Goal: Information Seeking & Learning: Learn about a topic

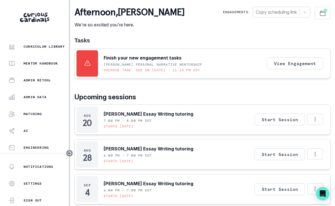
scroll to position [138, 0]
click at [36, 96] on p "Admin Data" at bounding box center [35, 97] width 23 height 4
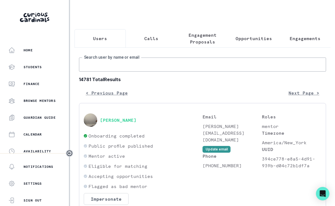
click at [111, 65] on input "Search user by name or email" at bounding box center [202, 64] width 247 height 14
type input "Phoebe d"
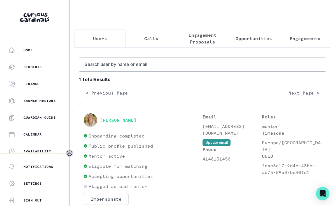
click at [125, 120] on button "[PERSON_NAME]" at bounding box center [118, 120] width 36 height 6
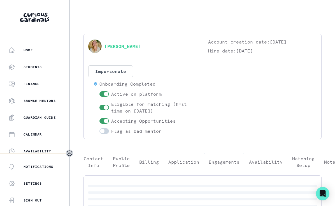
click at [218, 158] on button "Engagements" at bounding box center [224, 162] width 40 height 19
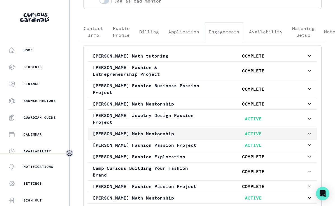
click at [275, 135] on p "ACTIVE" at bounding box center [253, 133] width 107 height 7
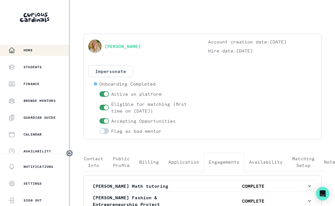
click at [32, 52] on p "Home" at bounding box center [28, 50] width 9 height 4
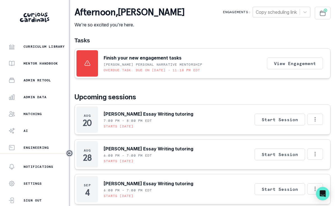
scroll to position [138, 0]
click at [33, 101] on button "Admin Data" at bounding box center [34, 96] width 69 height 11
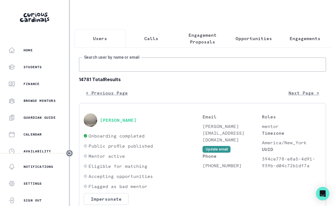
click at [137, 66] on input "Search user by name or email" at bounding box center [202, 64] width 247 height 14
type input "Phoebe d"
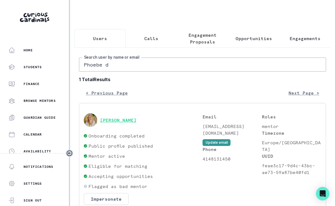
click at [126, 119] on button "[PERSON_NAME]" at bounding box center [118, 120] width 36 height 6
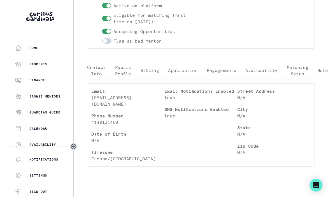
scroll to position [88, 0]
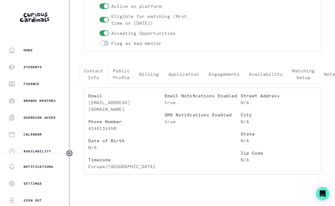
click at [222, 86] on div "Email [EMAIL_ADDRESS][DOMAIN_NAME] Phone Number [PHONE_NUMBER] Date of Birth N/…" at bounding box center [202, 131] width 247 height 96
click at [223, 76] on p "Engagements" at bounding box center [224, 74] width 31 height 7
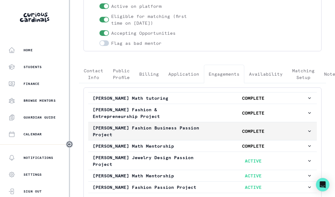
scroll to position [241, 0]
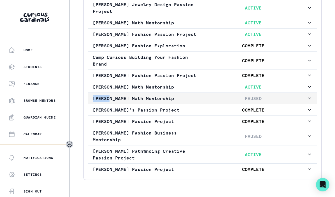
click at [241, 100] on p "PAUSED" at bounding box center [253, 98] width 107 height 7
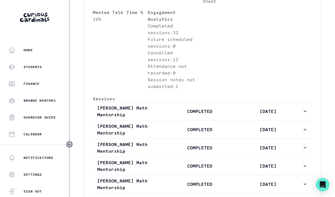
scroll to position [493, 0]
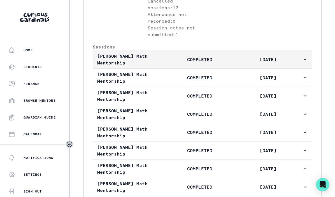
click at [245, 63] on p "[DATE]" at bounding box center [268, 59] width 68 height 7
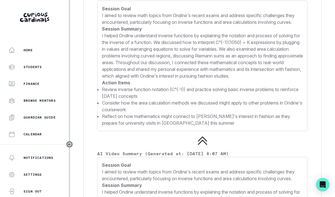
scroll to position [861, 0]
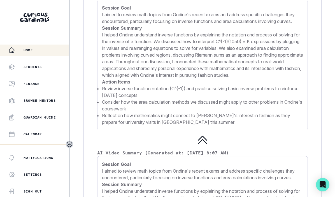
click at [36, 48] on div "Home" at bounding box center [38, 50] width 61 height 7
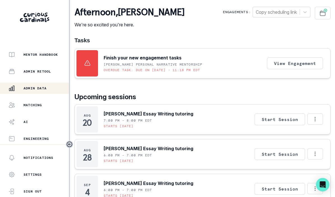
scroll to position [147, 0]
click at [23, 91] on div "Admin Data" at bounding box center [38, 88] width 61 height 7
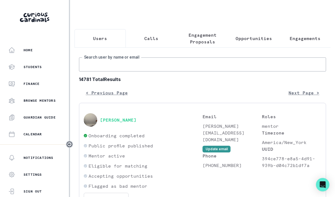
click at [116, 64] on input "Search user by name or email" at bounding box center [202, 64] width 247 height 14
type input "[PERSON_NAME] change"
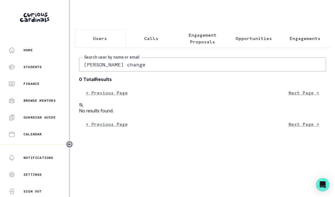
click at [130, 65] on input "[PERSON_NAME] change" at bounding box center [202, 64] width 247 height 14
type input "[PERSON_NAME]"
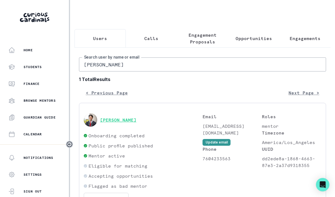
click at [127, 120] on button "[PERSON_NAME]" at bounding box center [118, 120] width 36 height 6
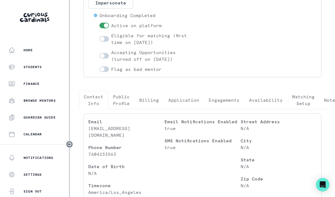
scroll to position [69, 0]
click at [224, 99] on p "Engagements" at bounding box center [224, 99] width 31 height 7
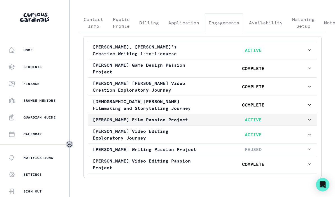
scroll to position [148, 0]
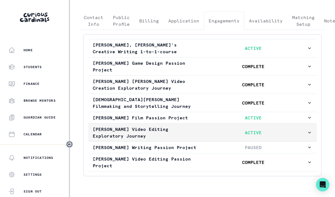
click at [204, 140] on button "[PERSON_NAME] Video Editing Exploratory Journey ACTIVE" at bounding box center [202, 133] width 229 height 18
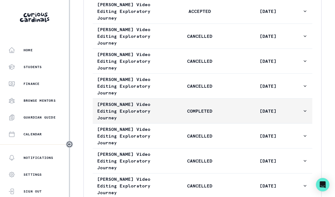
scroll to position [564, 0]
click at [228, 114] on p "COMPLETED" at bounding box center [200, 110] width 68 height 7
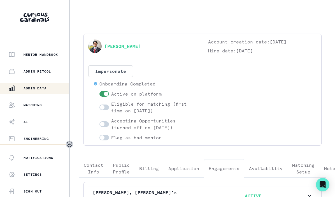
scroll to position [147, 0]
click at [41, 87] on p "Admin Data" at bounding box center [35, 88] width 23 height 4
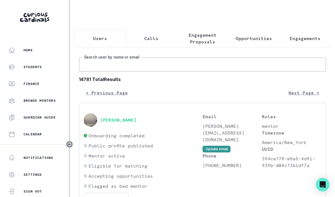
click at [98, 65] on input "Search user by name or email" at bounding box center [202, 64] width 247 height 14
paste input "[PERSON_NAME]"
type input "[PERSON_NAME]"
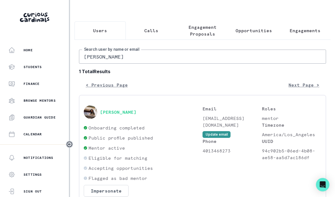
scroll to position [8, 0]
click at [119, 113] on button "[PERSON_NAME]" at bounding box center [118, 112] width 36 height 6
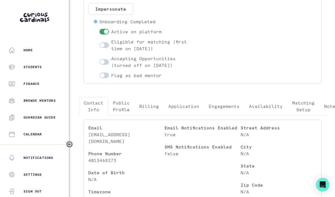
scroll to position [72, 0]
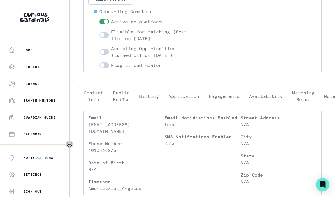
click at [226, 92] on button "Engagements" at bounding box center [224, 96] width 40 height 19
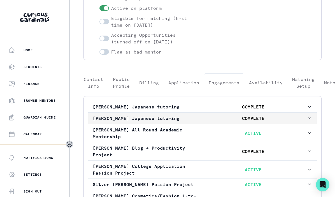
scroll to position [87, 0]
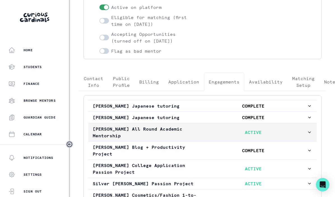
click at [213, 135] on p "ACTIVE" at bounding box center [253, 132] width 107 height 7
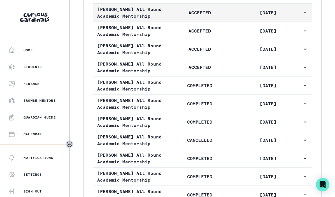
scroll to position [538, 0]
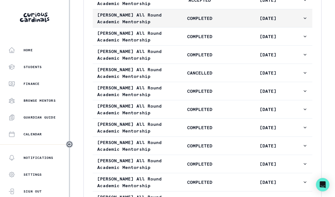
click at [220, 22] on p "COMPLETED" at bounding box center [200, 18] width 68 height 7
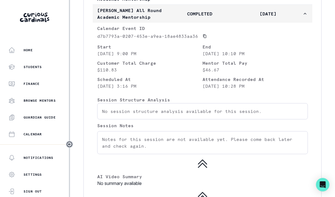
scroll to position [541, 0]
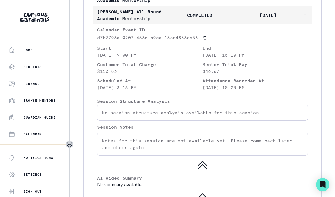
click at [218, 24] on button "[PERSON_NAME] All Round Academic Mentorship COMPLETED [DATE]" at bounding box center [203, 15] width 220 height 18
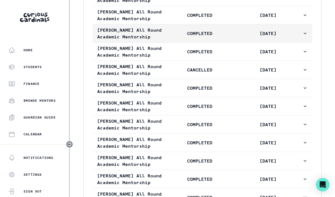
click at [218, 42] on button "[PERSON_NAME] All Round Academic Mentorship COMPLETED [DATE]" at bounding box center [203, 33] width 220 height 18
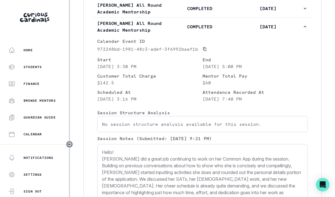
scroll to position [546, 0]
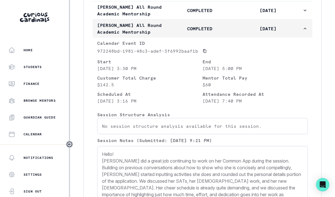
click at [219, 38] on button "[PERSON_NAME] All Round Academic Mentorship COMPLETED [DATE]" at bounding box center [203, 29] width 220 height 18
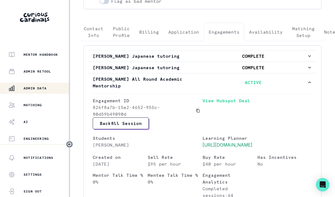
scroll to position [147, 0]
click at [40, 86] on div "Admin Data" at bounding box center [38, 88] width 61 height 7
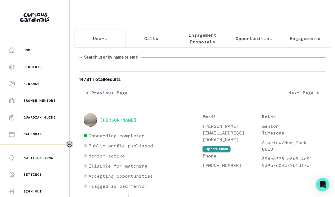
click at [123, 63] on input "Search user by name or email" at bounding box center [202, 64] width 247 height 14
paste input "[PERSON_NAME] (Sahhra) [PERSON_NAME]"
drag, startPoint x: 128, startPoint y: 65, endPoint x: 20, endPoint y: 56, distance: 108.4
click at [20, 56] on div "Home Students Finance Browse Mentors Guardian Guide Calendar Availability Help …" at bounding box center [167, 98] width 335 height 197
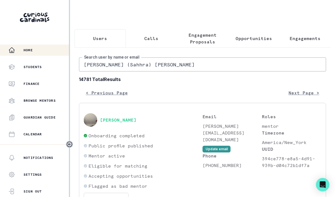
type input "[PERSON_NAME]"
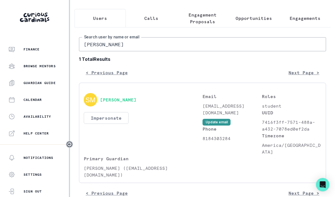
scroll to position [20, 0]
click at [119, 100] on button "[PERSON_NAME]" at bounding box center [118, 101] width 36 height 6
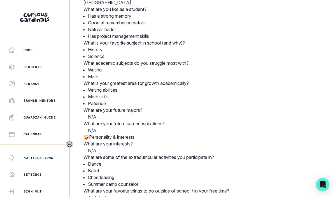
scroll to position [251, 0]
click at [43, 47] on div "Home" at bounding box center [38, 50] width 61 height 7
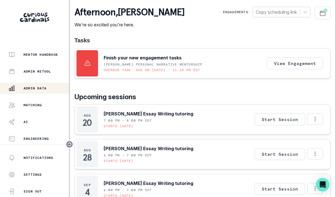
scroll to position [147, 0]
click at [35, 89] on p "Admin Data" at bounding box center [35, 88] width 23 height 4
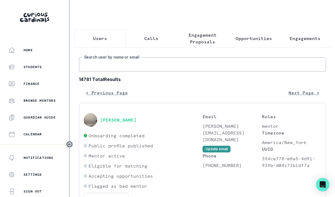
click at [131, 70] on input "Search user by name or email" at bounding box center [202, 64] width 247 height 14
type input "[PERSON_NAME] [PERSON_NAME]"
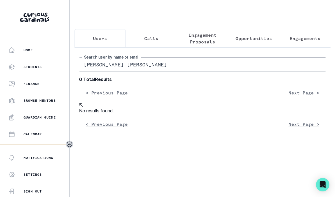
click at [126, 67] on input "[PERSON_NAME] [PERSON_NAME]" at bounding box center [202, 64] width 247 height 14
type input "[PERSON_NAME] m"
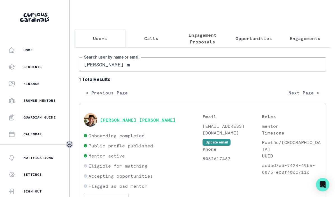
click at [114, 121] on button "[PERSON_NAME] [PERSON_NAME]" at bounding box center [138, 120] width 76 height 6
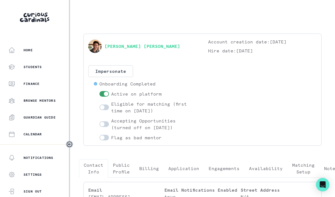
scroll to position [35, 0]
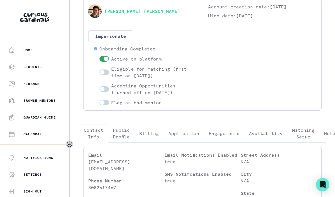
click at [230, 129] on button "Engagements" at bounding box center [224, 133] width 40 height 19
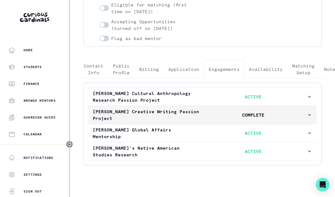
scroll to position [99, 0]
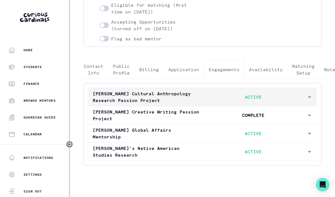
click at [258, 100] on p "ACTIVE" at bounding box center [253, 97] width 107 height 7
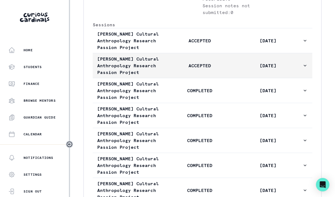
scroll to position [358, 0]
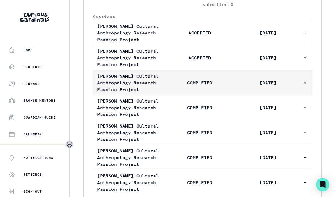
click at [258, 95] on button "[PERSON_NAME] Cultural Anthropology Research Passion Project COMPLETED [DATE]" at bounding box center [203, 82] width 220 height 25
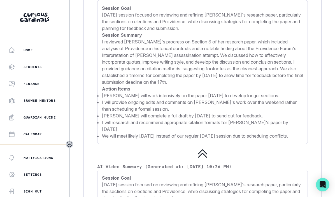
scroll to position [801, 0]
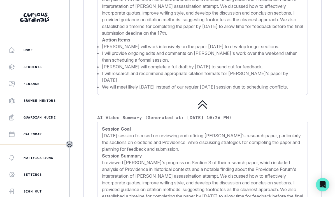
drag, startPoint x: 98, startPoint y: 55, endPoint x: 176, endPoint y: 98, distance: 89.2
click at [176, 95] on div "Session Notes (Submitted: [DATE] 11:27 PM) Session Goal [DATE] session focused …" at bounding box center [202, 18] width 211 height 153
copy div "Session Notes (Submitted: [DATE] 11:27 PM) Session Goal [DATE] session focused …"
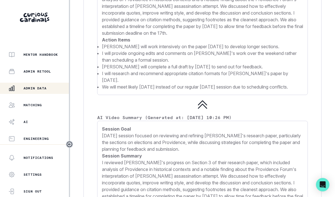
scroll to position [147, 0]
click at [34, 87] on p "Admin Data" at bounding box center [35, 88] width 23 height 4
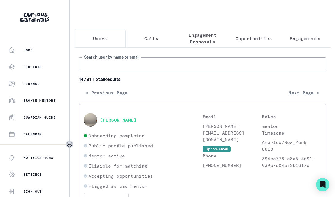
click at [111, 68] on input "Search user by name or email" at bounding box center [202, 64] width 247 height 14
type input "[PERSON_NAME]"
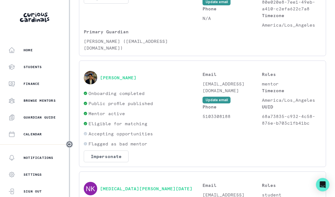
scroll to position [253, 0]
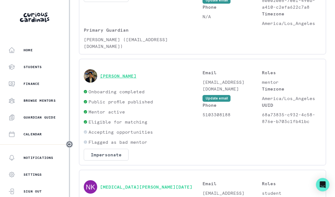
click at [111, 73] on button "[PERSON_NAME]" at bounding box center [118, 76] width 36 height 6
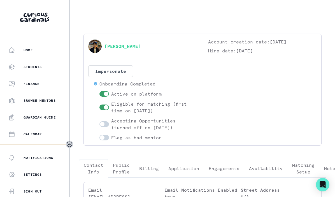
click at [249, 167] on p "Availability" at bounding box center [266, 168] width 34 height 7
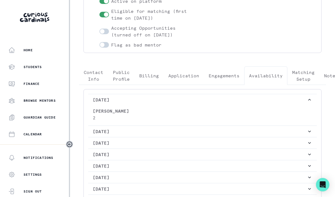
click at [232, 76] on p "Engagements" at bounding box center [224, 75] width 31 height 7
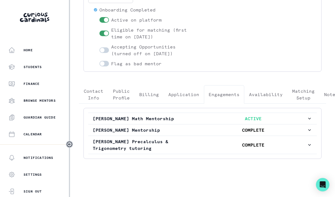
scroll to position [74, 0]
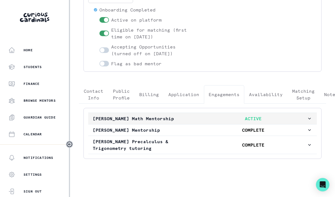
click at [236, 114] on button "[PERSON_NAME] Math Mentorship ACTIVE" at bounding box center [202, 118] width 229 height 11
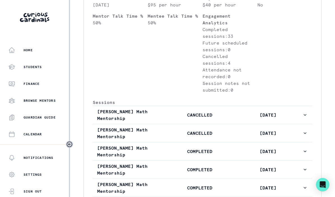
scroll to position [273, 0]
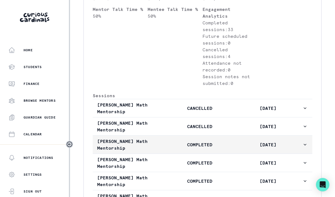
click at [225, 151] on button "[PERSON_NAME] Math Mentorship COMPLETED [DATE]" at bounding box center [203, 145] width 220 height 18
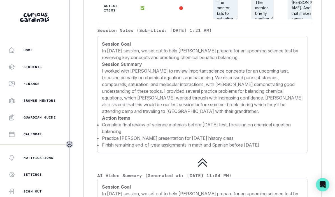
scroll to position [690, 0]
click at [36, 51] on div "Home" at bounding box center [38, 50] width 61 height 7
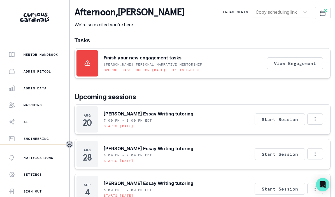
scroll to position [147, 0]
click at [31, 89] on p "Admin Data" at bounding box center [35, 88] width 23 height 4
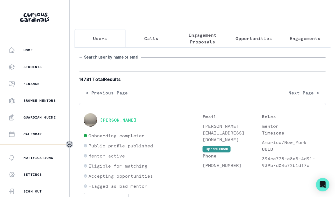
click at [133, 65] on input "Search user by name or email" at bounding box center [202, 64] width 247 height 14
paste input "[PERSON_NAME]"
type input "[PERSON_NAME]"
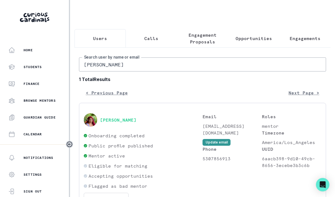
scroll to position [14, 0]
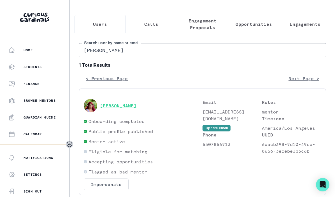
click at [119, 104] on button "[PERSON_NAME]" at bounding box center [118, 106] width 36 height 6
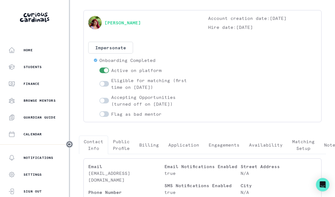
scroll to position [27, 0]
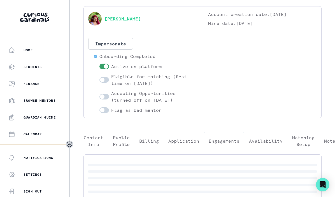
click at [220, 137] on button "Engagements" at bounding box center [224, 141] width 40 height 19
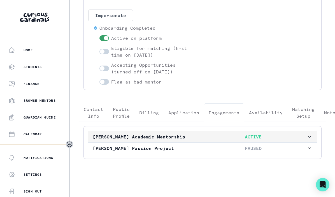
click at [223, 133] on p "ACTIVE" at bounding box center [253, 136] width 107 height 7
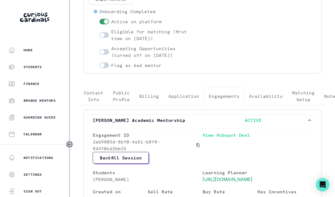
scroll to position [25, 0]
